Goal: Find specific page/section: Find specific page/section

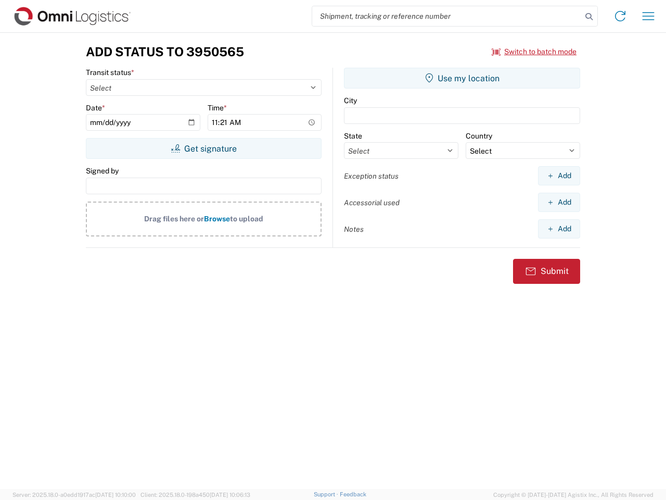
click at [447, 16] on input "search" at bounding box center [447, 16] width 270 height 20
click at [589, 17] on icon at bounding box center [589, 16] width 15 height 15
click at [620, 16] on icon at bounding box center [620, 16] width 17 height 17
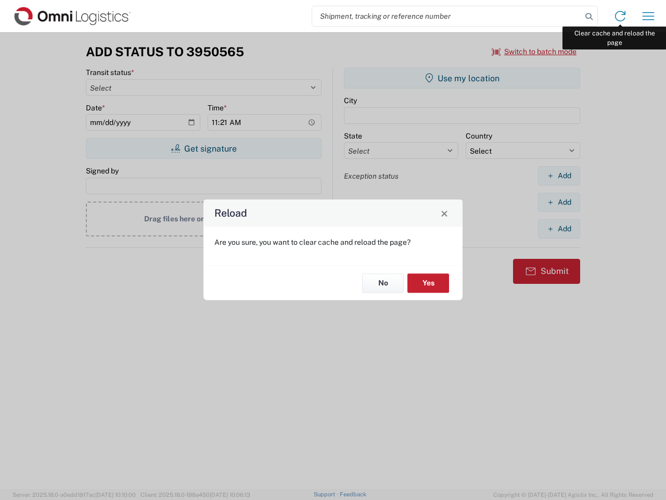
click at [649, 16] on div "Reload Are you sure, you want to clear cache and reload the page? No Yes" at bounding box center [333, 250] width 666 height 500
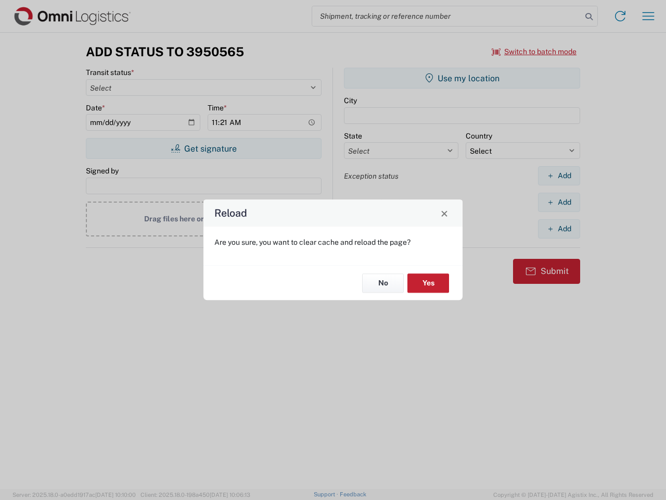
click at [535, 52] on div "Reload Are you sure, you want to clear cache and reload the page? No Yes" at bounding box center [333, 250] width 666 height 500
click at [204, 148] on div "Reload Are you sure, you want to clear cache and reload the page? No Yes" at bounding box center [333, 250] width 666 height 500
click at [462, 78] on div "Reload Are you sure, you want to clear cache and reload the page? No Yes" at bounding box center [333, 250] width 666 height 500
click at [559, 175] on div "Reload Are you sure, you want to clear cache and reload the page? No Yes" at bounding box center [333, 250] width 666 height 500
click at [559, 202] on div "Reload Are you sure, you want to clear cache and reload the page? No Yes" at bounding box center [333, 250] width 666 height 500
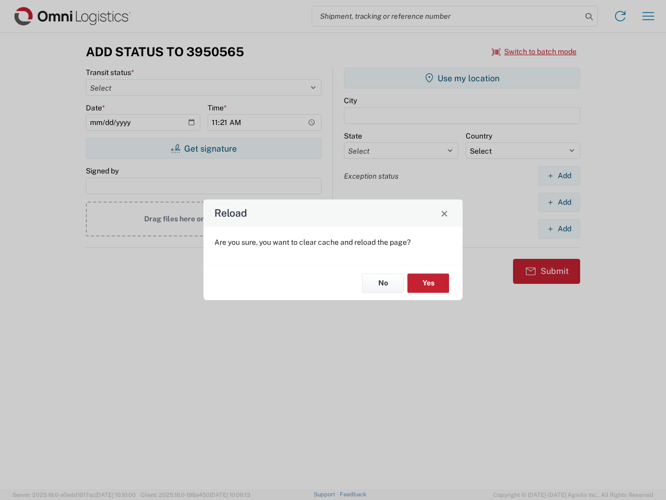
click at [559, 229] on div "Reload Are you sure, you want to clear cache and reload the page? No Yes" at bounding box center [333, 250] width 666 height 500
